Goal: Task Accomplishment & Management: Use online tool/utility

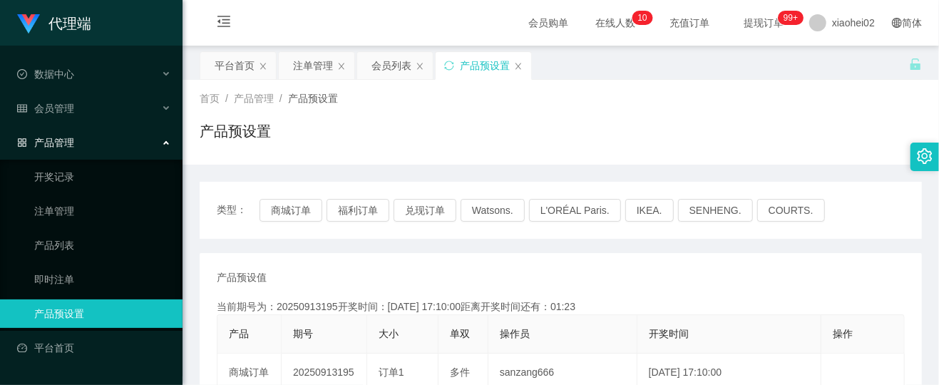
click at [86, 305] on link "产品预设置" at bounding box center [102, 313] width 137 height 29
click at [428, 214] on button "兑现订单" at bounding box center [425, 210] width 63 height 23
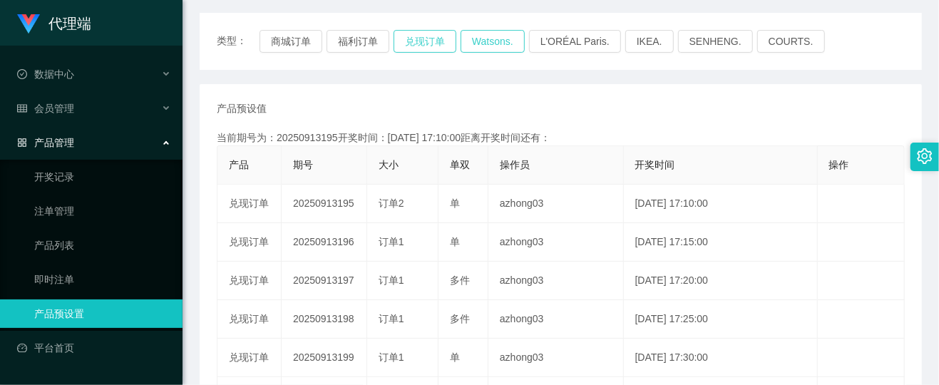
scroll to position [190, 0]
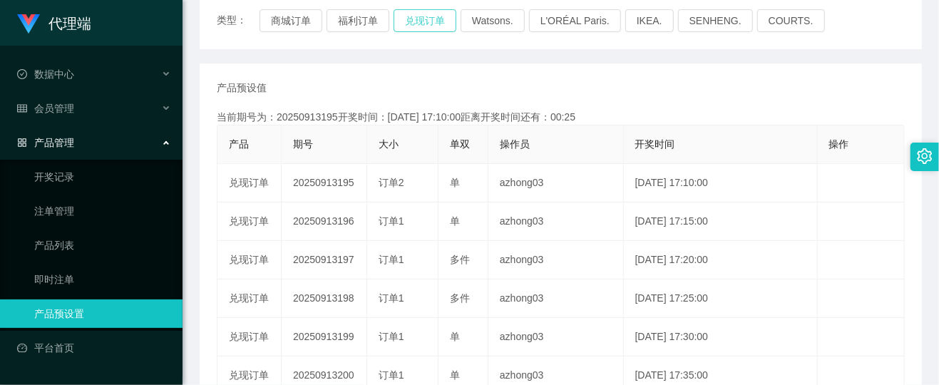
click at [422, 18] on button "兑现订单" at bounding box center [425, 20] width 63 height 23
click at [414, 21] on button "兑现订单" at bounding box center [425, 20] width 63 height 23
click at [57, 200] on link "注单管理" at bounding box center [102, 211] width 137 height 29
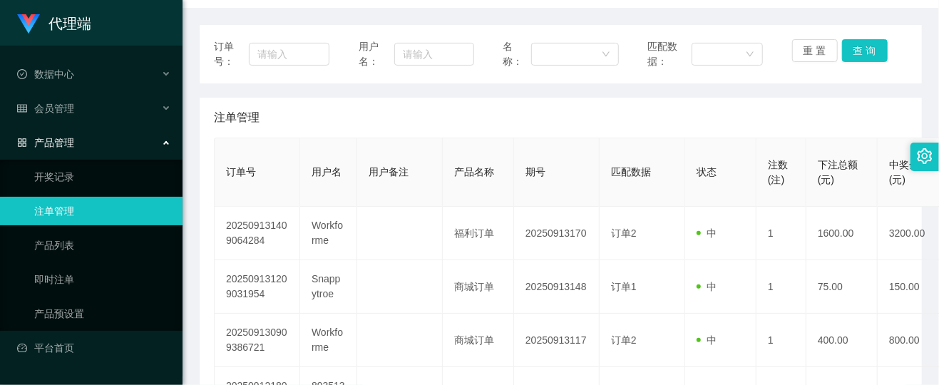
scroll to position [165, 0]
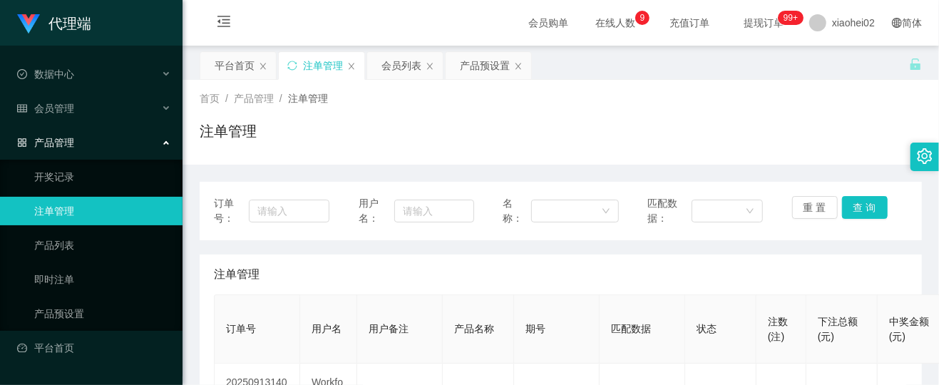
scroll to position [285, 0]
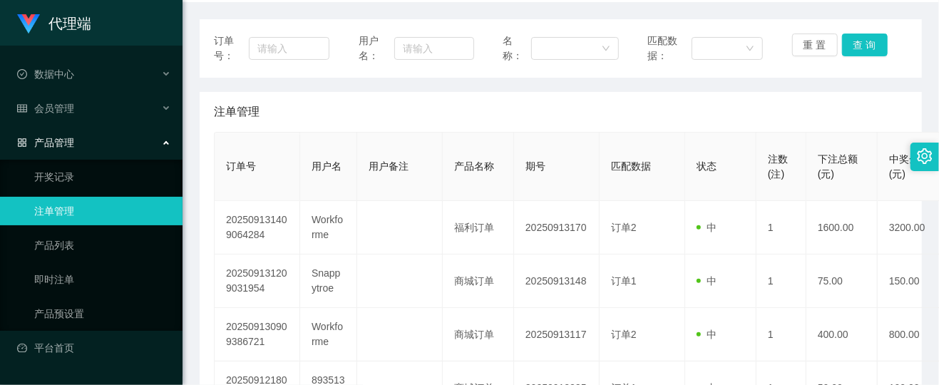
scroll to position [190, 0]
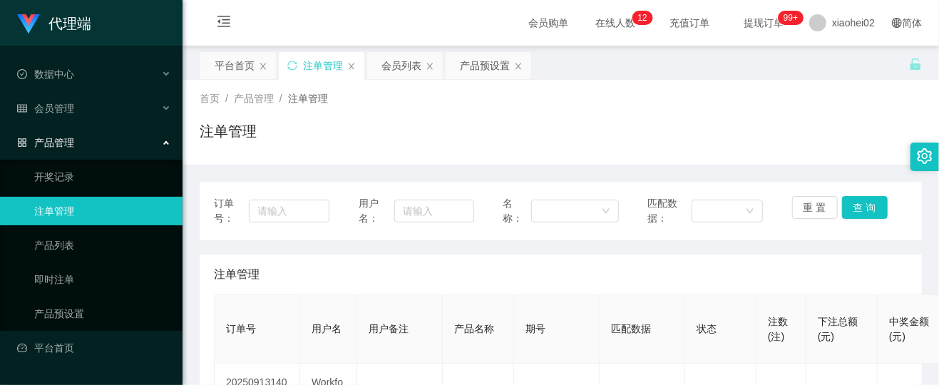
scroll to position [190, 0]
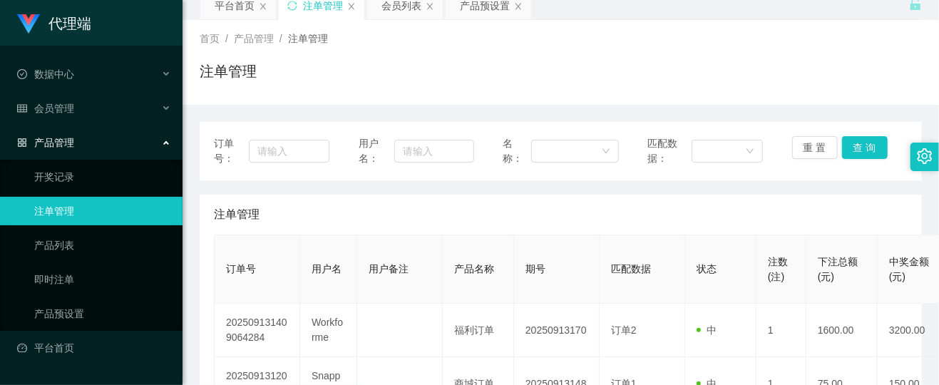
scroll to position [190, 0]
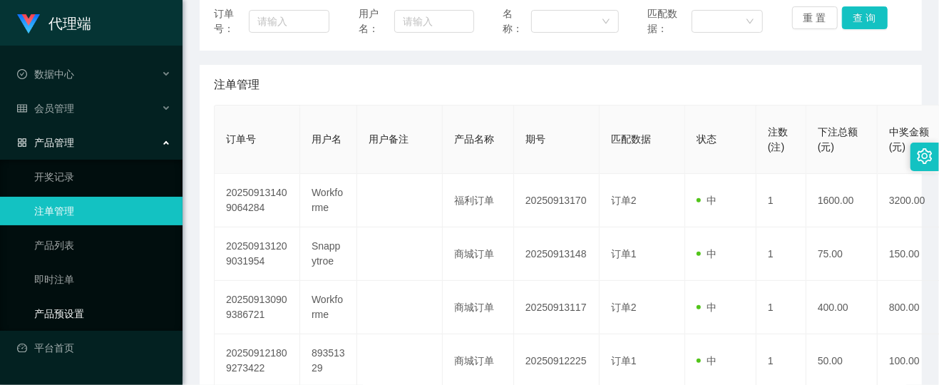
click at [84, 314] on link "产品预设置" at bounding box center [102, 313] width 137 height 29
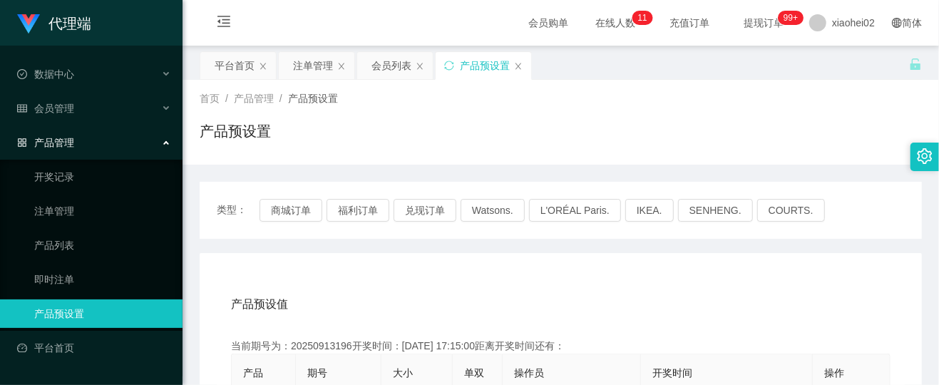
scroll to position [95, 0]
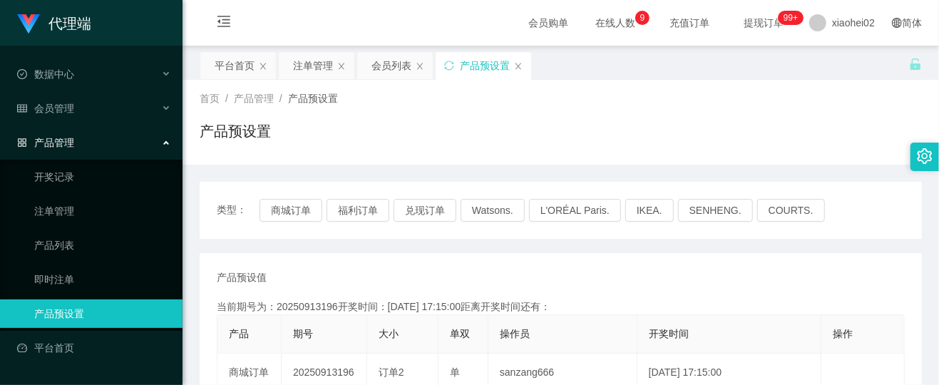
scroll to position [172, 0]
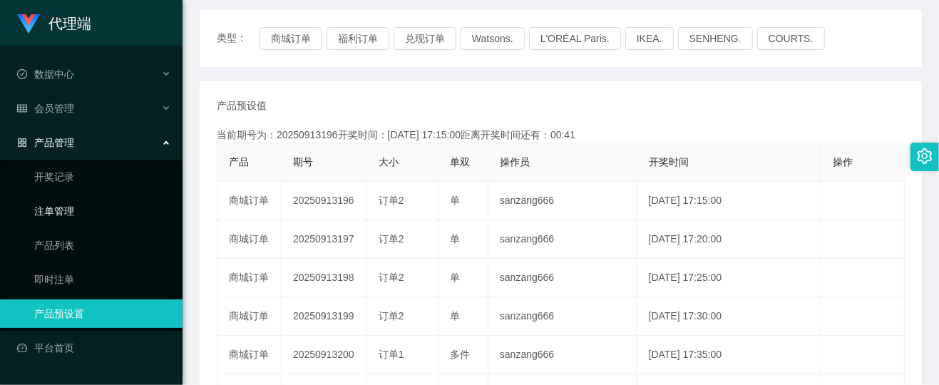
click at [55, 204] on link "注单管理" at bounding box center [102, 211] width 137 height 29
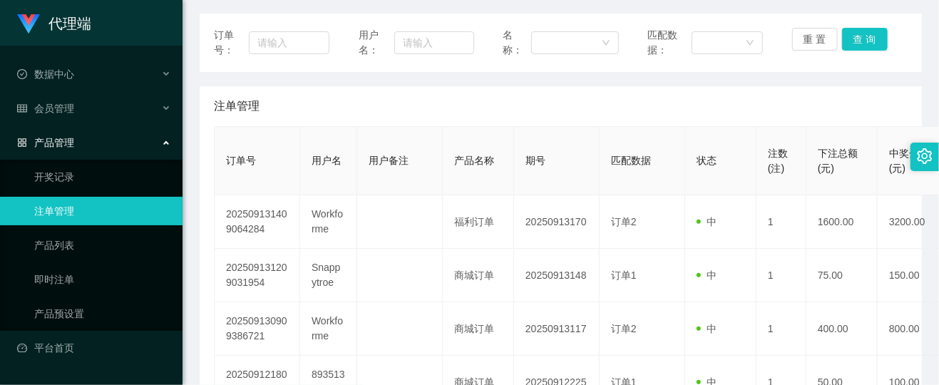
scroll to position [190, 0]
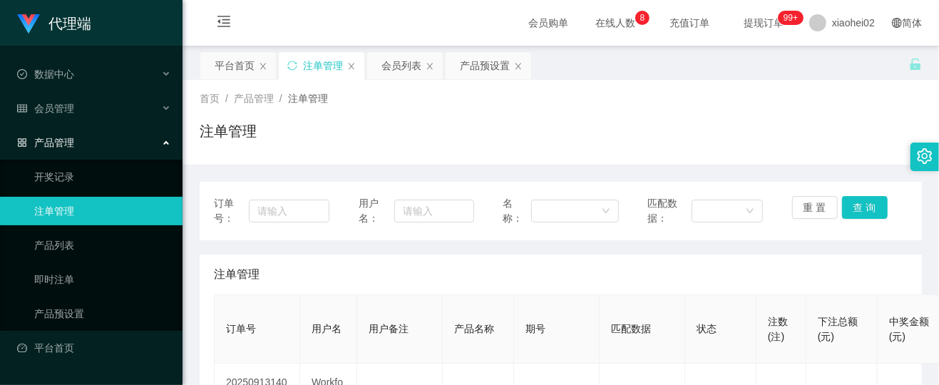
scroll to position [190, 0]
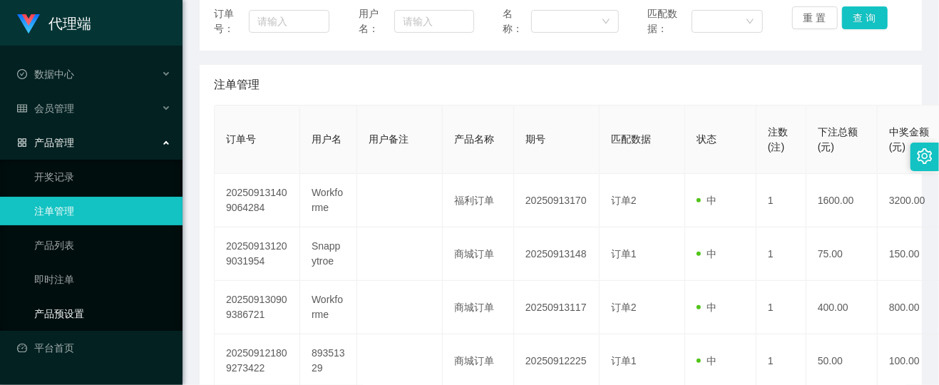
drag, startPoint x: 74, startPoint y: 302, endPoint x: 110, endPoint y: 302, distance: 35.6
click at [74, 303] on link "产品预设置" at bounding box center [102, 313] width 137 height 29
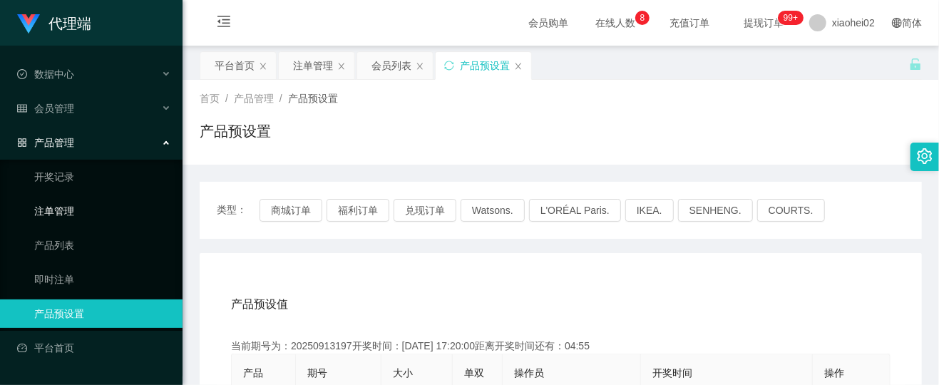
click at [58, 203] on link "注单管理" at bounding box center [102, 211] width 137 height 29
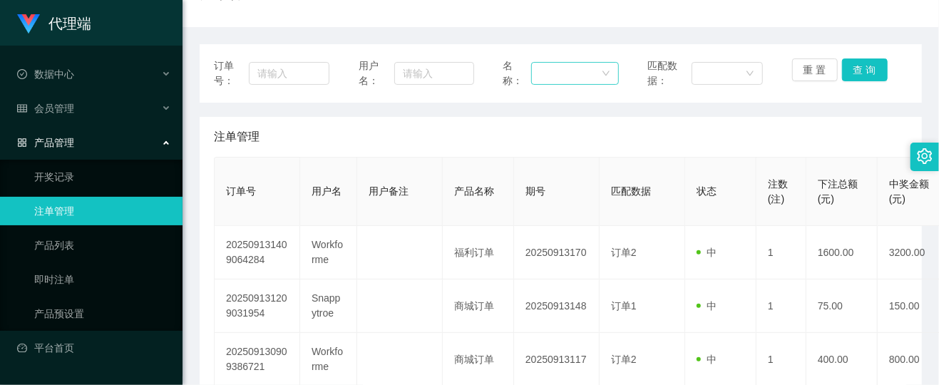
scroll to position [190, 0]
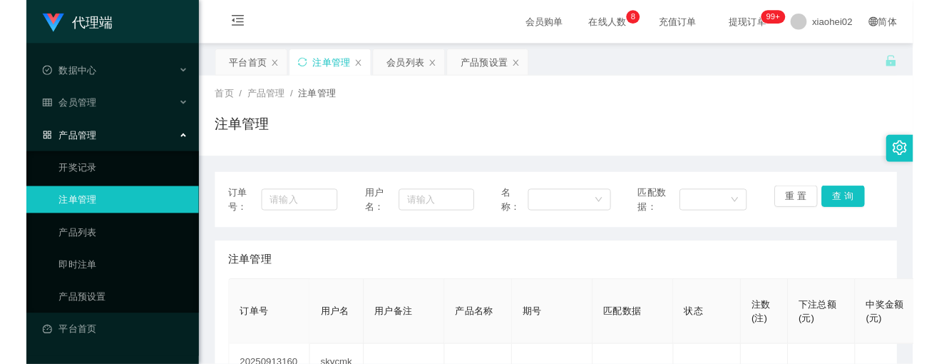
scroll to position [190, 0]
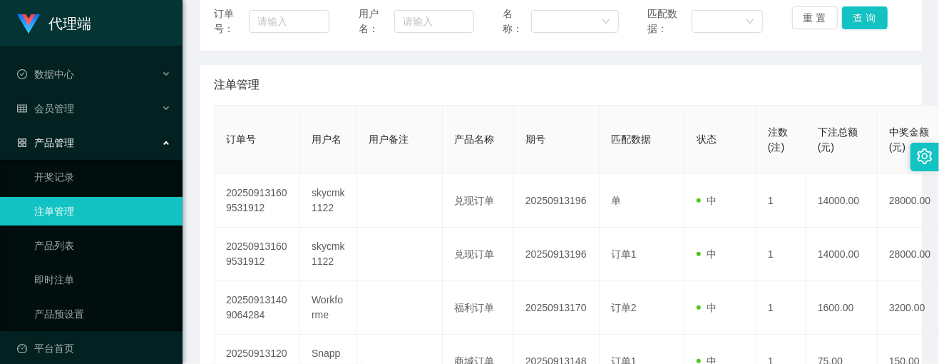
click at [528, 78] on div "注单管理" at bounding box center [561, 85] width 694 height 40
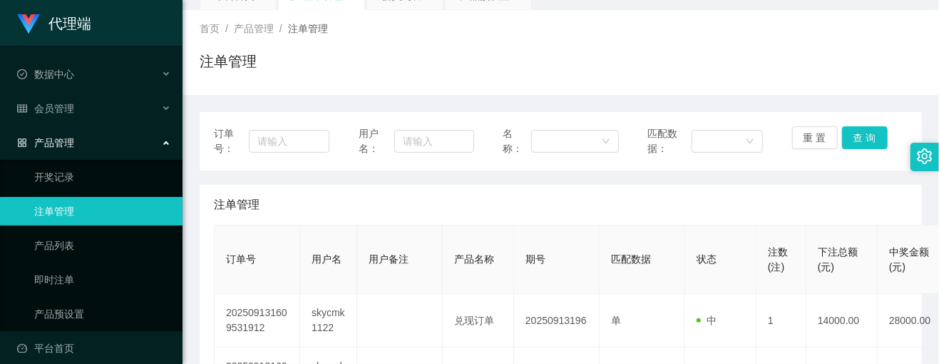
scroll to position [0, 0]
